Goal: Complete application form

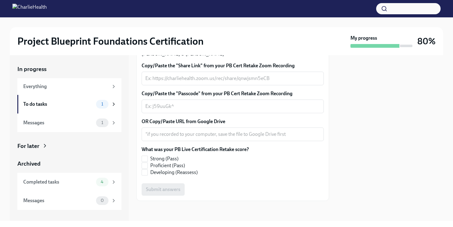
scroll to position [186, 0]
click at [161, 169] on span "Proficient (Pass)" at bounding box center [167, 165] width 35 height 7
click at [148, 168] on input "Proficient (Pass)" at bounding box center [145, 166] width 6 height 6
checkbox input "true"
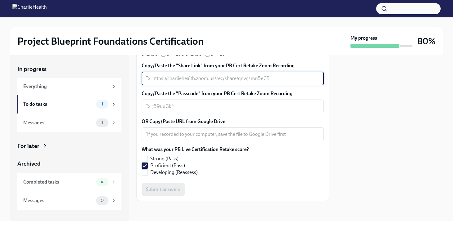
click at [169, 82] on textarea "Copy/Paste the "Share Link" from your PB Cert Retake Zoom Recording" at bounding box center [232, 78] width 175 height 7
paste textarea "[URL][DOMAIN_NAME] Passcode: Y$9wj.TY"
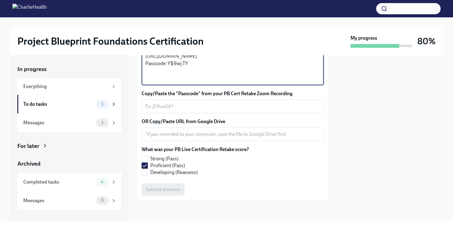
drag, startPoint x: 192, startPoint y: 122, endPoint x: 167, endPoint y: 120, distance: 24.6
click at [167, 82] on textarea "[URL][DOMAIN_NAME] Passcode: Y$9wj.TY" at bounding box center [232, 67] width 175 height 30
type textarea "[URL][DOMAIN_NAME] Passcode: Y$9wj.TY"
click at [164, 110] on textarea "Copy/Paste the "Passcode" from your PB Cert Retake Zoom Recording" at bounding box center [232, 106] width 175 height 7
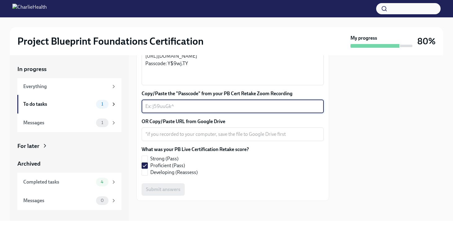
paste textarea "Y$9wj.TY"
type textarea "Y$9wj.TY"
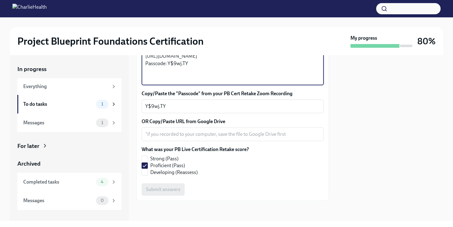
drag, startPoint x: 193, startPoint y: 124, endPoint x: 143, endPoint y: 123, distance: 49.6
click at [143, 85] on div "[URL][DOMAIN_NAME] Passcode: Y$9wj.TY x ​" at bounding box center [233, 67] width 182 height 36
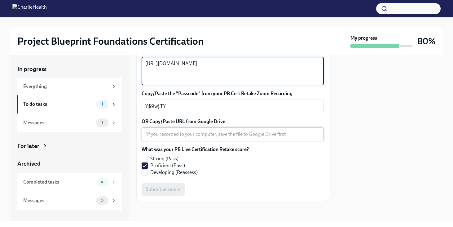
scroll to position [211, 0]
type textarea "[URL][DOMAIN_NAME]"
click at [183, 138] on textarea "OR Copy/Paste URL from Google Drive" at bounding box center [232, 134] width 175 height 7
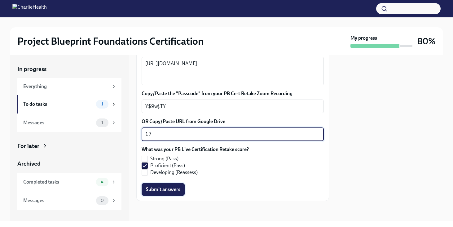
type textarea "17"
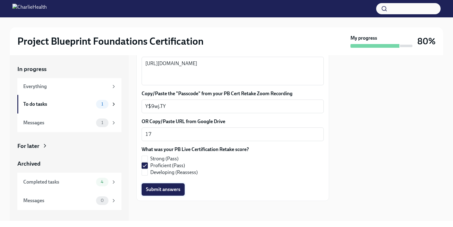
click at [167, 193] on span "Submit answers" at bounding box center [163, 189] width 34 height 6
